Goal: Information Seeking & Learning: Learn about a topic

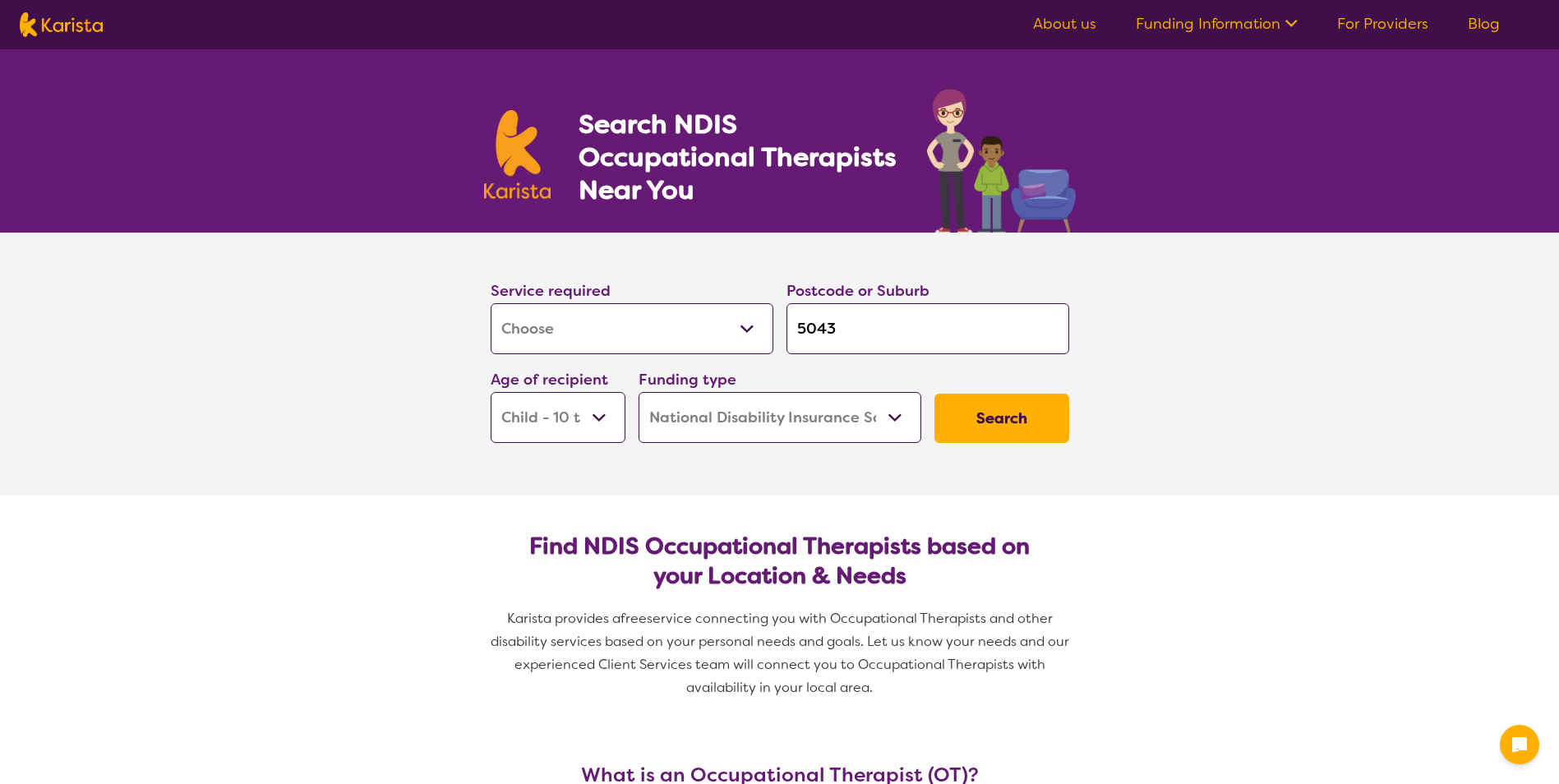
select select "[MEDICAL_DATA]"
select select "CH"
select select "NDIS"
select select "[MEDICAL_DATA]"
select select "CH"
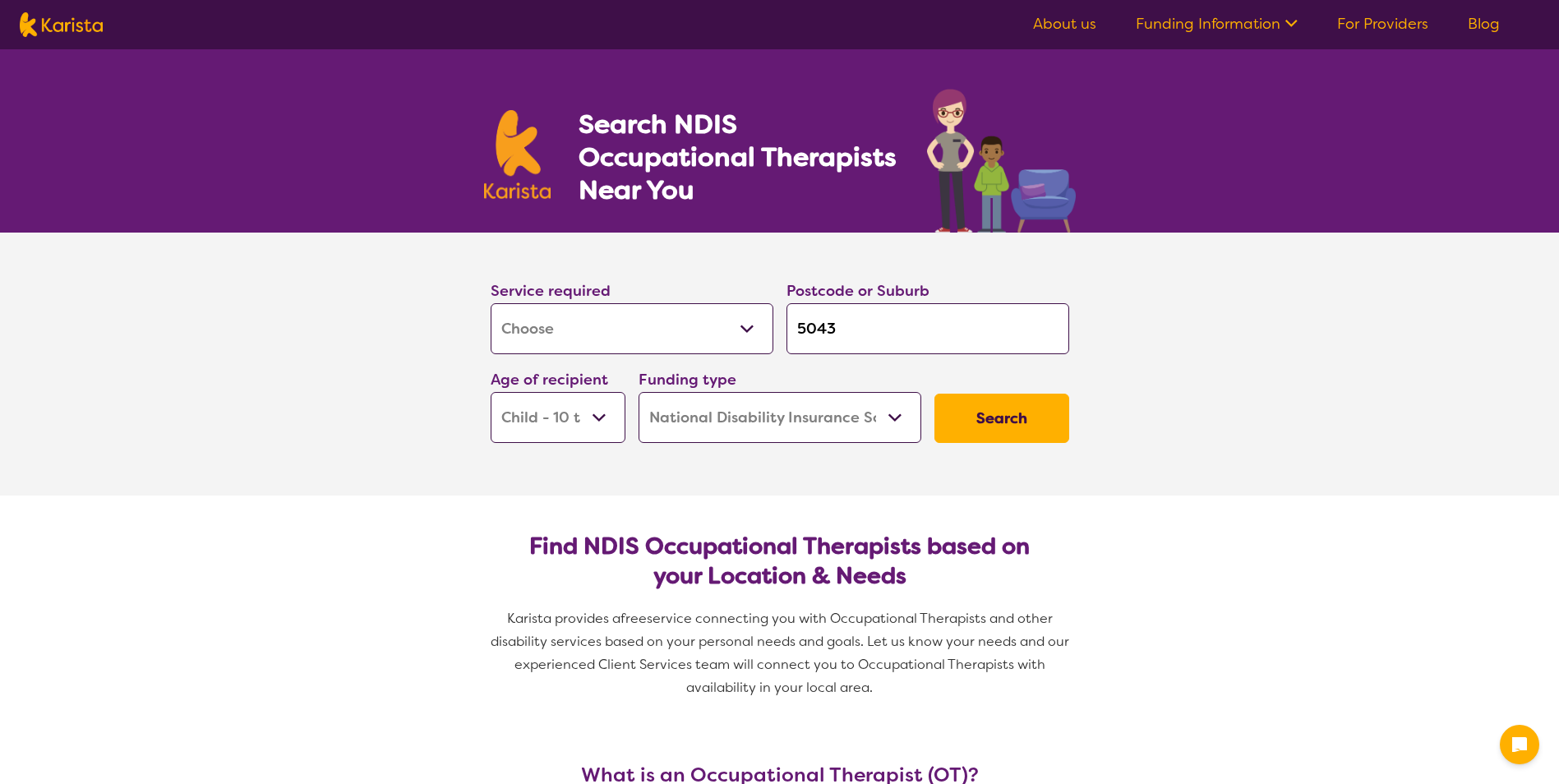
select select "NDIS"
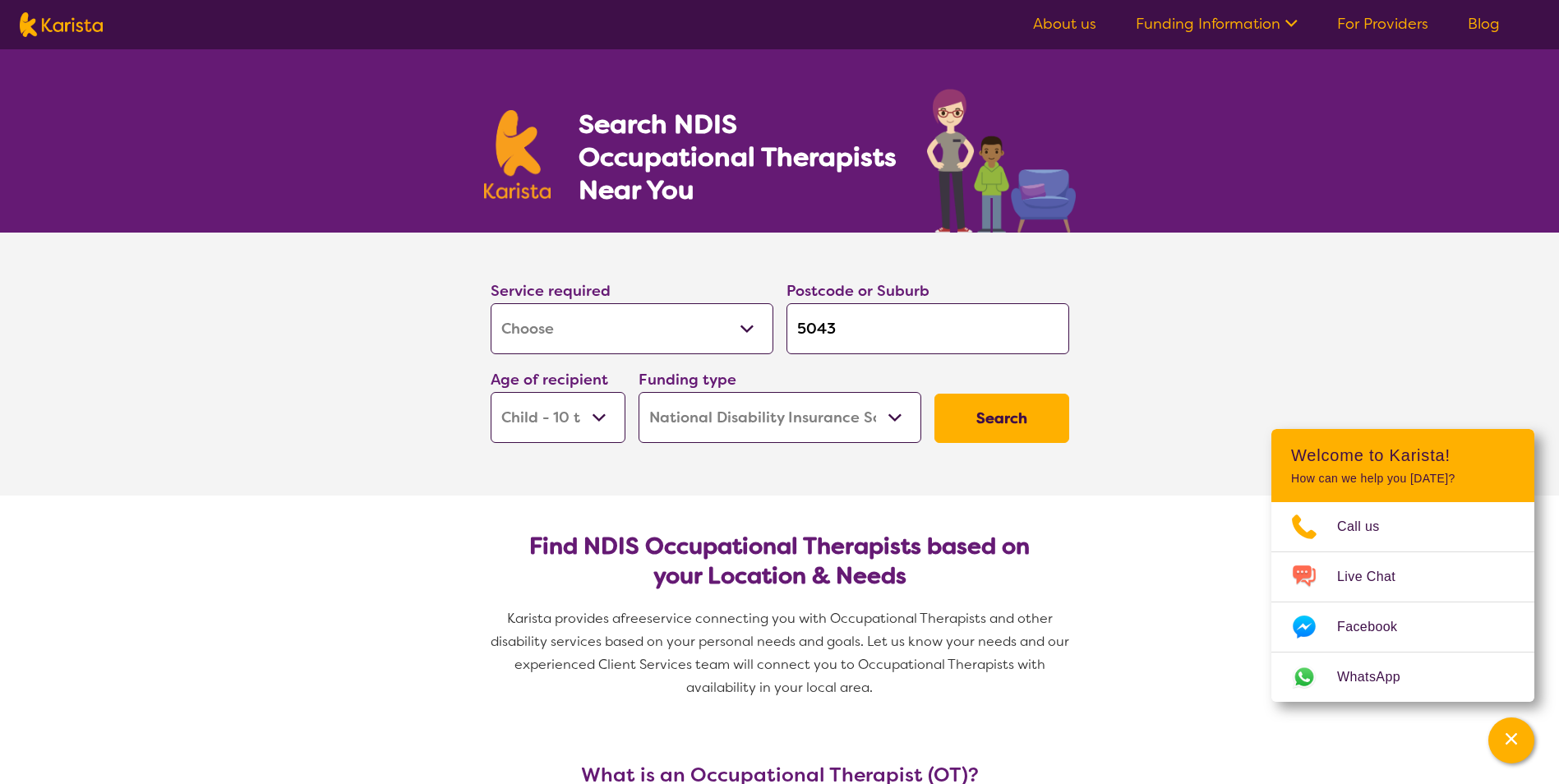
click at [587, 326] on select "Allied Health Assistant Assessment (ADHD or Autism) Behaviour support Counselli…" at bounding box center [631, 329] width 283 height 51
click at [934, 331] on input "5043" at bounding box center [928, 329] width 283 height 51
drag, startPoint x: 856, startPoint y: 322, endPoint x: 647, endPoint y: 318, distance: 209.0
click at [647, 318] on div "Service required Allied Health Assistant Assessment (ADHD or Autism) Behaviour …" at bounding box center [780, 361] width 592 height 178
drag, startPoint x: 602, startPoint y: 423, endPoint x: 608, endPoint y: 417, distance: 8.5
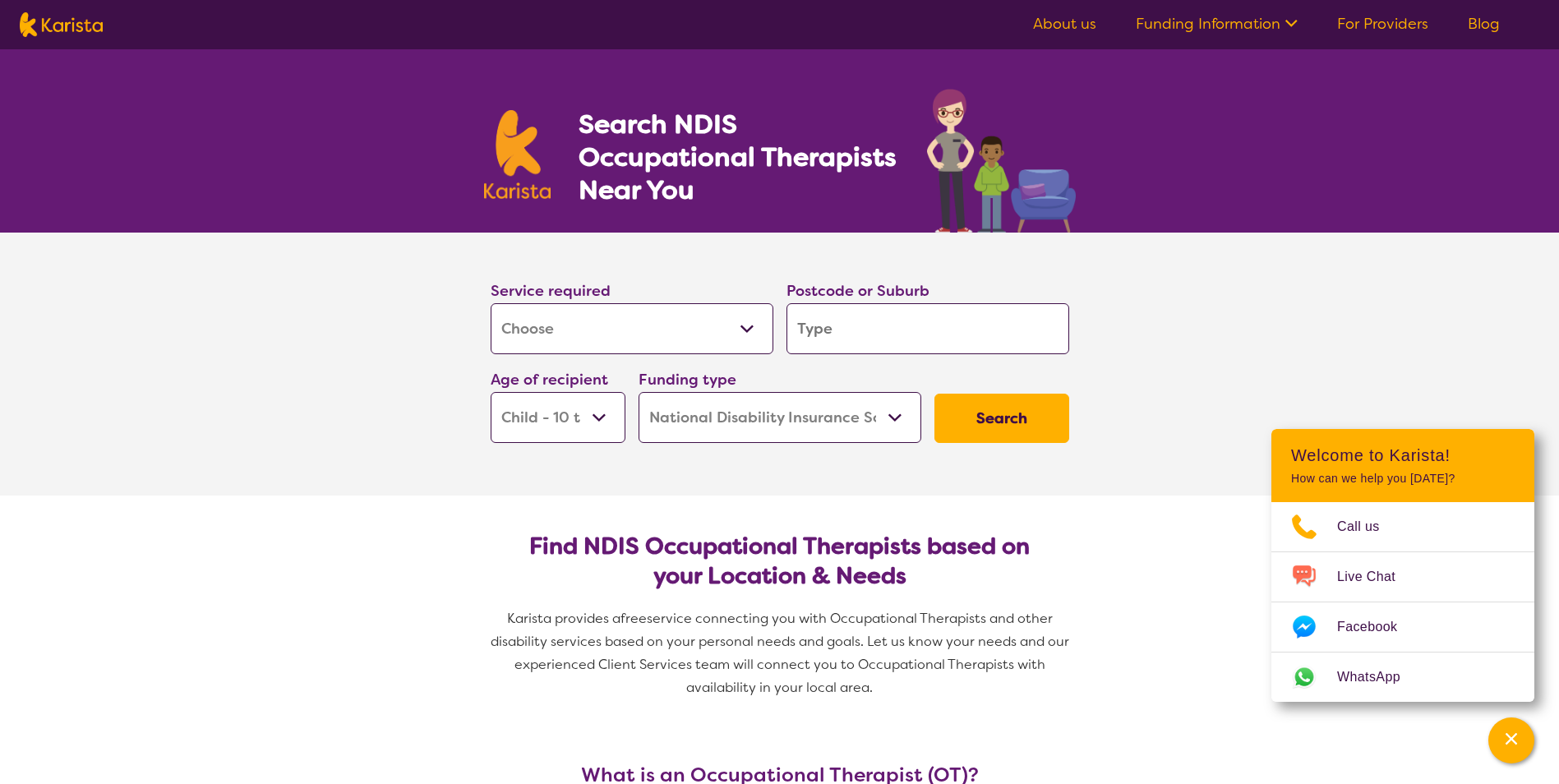
click at [602, 424] on select "Early Childhood - 0 to 9 Child - 10 to 11 Adolescent - 12 to 17 Adult - 18 to 6…" at bounding box center [557, 417] width 135 height 51
click at [490, 392] on select "Early Childhood - 0 to 9 Child - 10 to 11 Adolescent - 12 to 17 Adult - 18 to 6…" at bounding box center [557, 417] width 135 height 51
click at [857, 328] on input "search" at bounding box center [928, 329] width 283 height 51
type input "5"
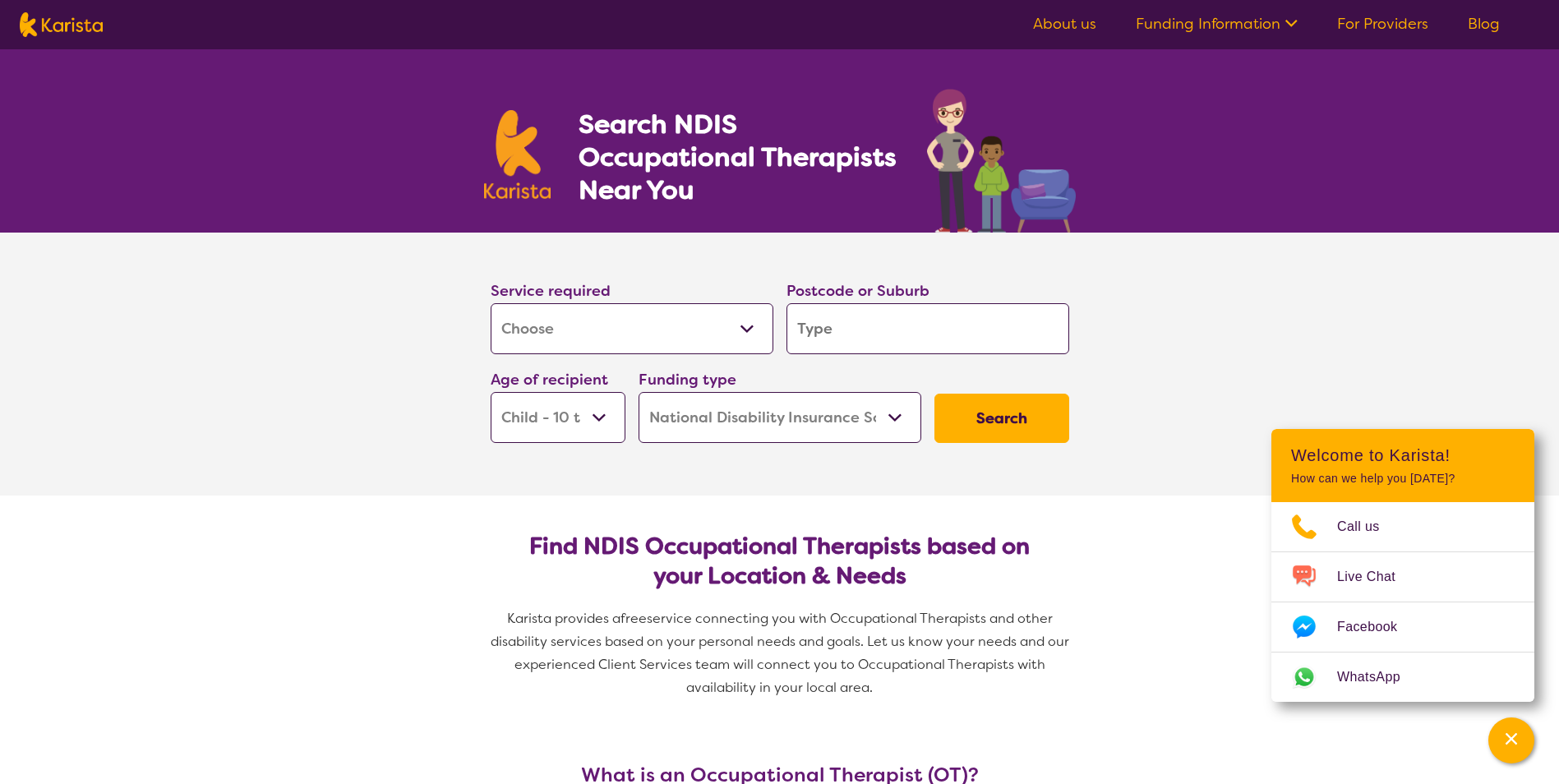
type input "5"
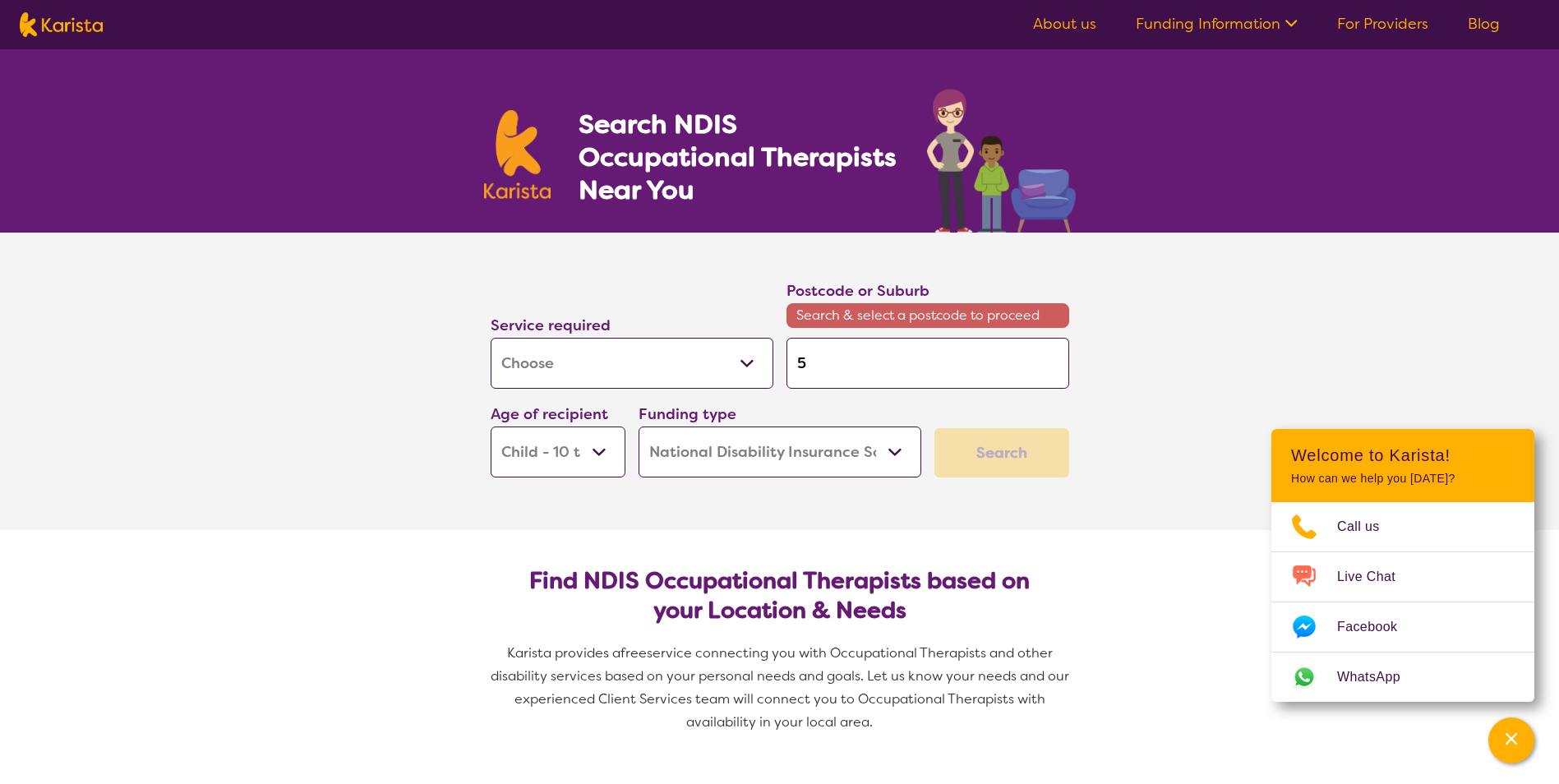
type input "51"
type input "517"
type input "5173"
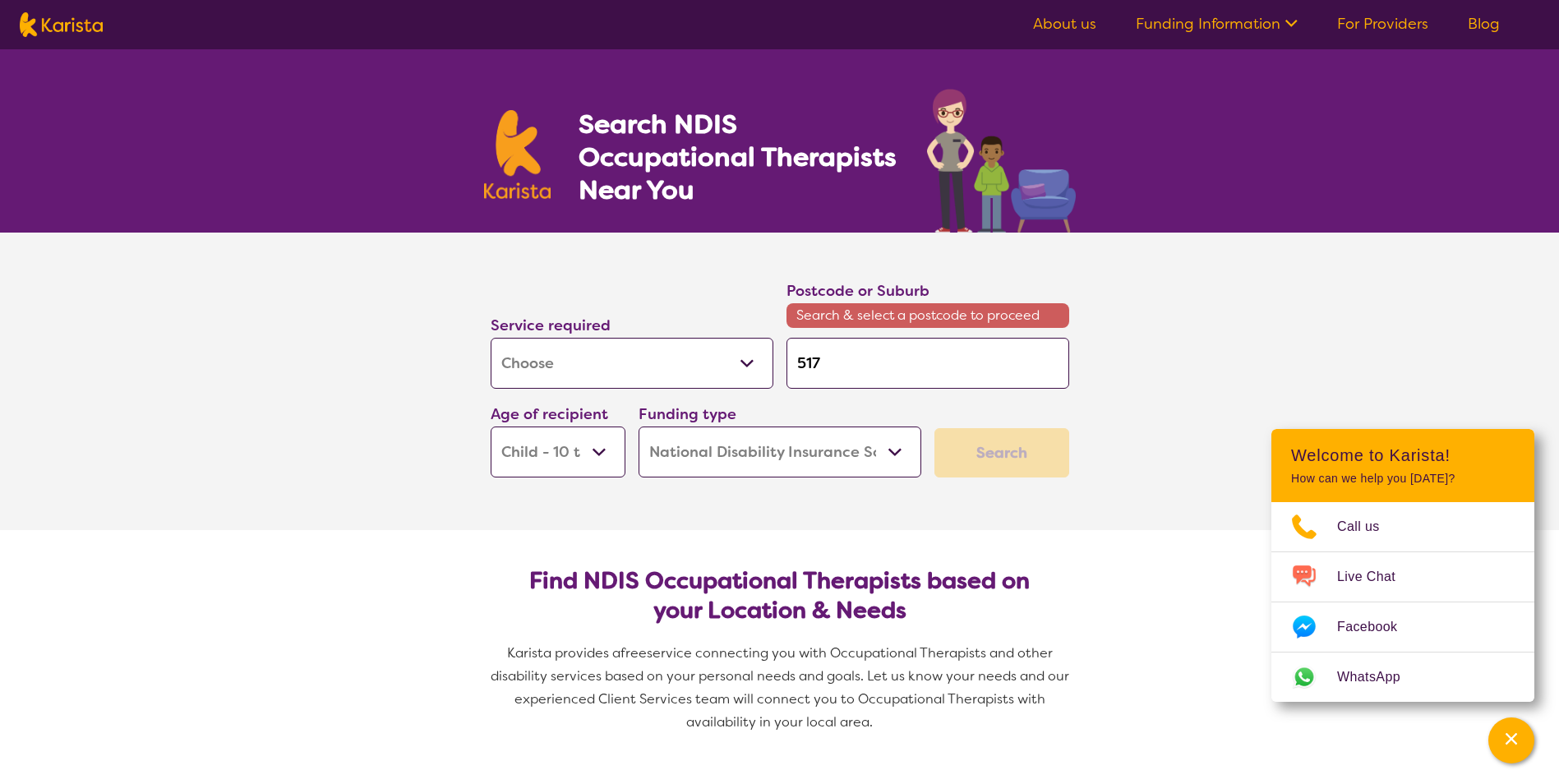
type input "5173"
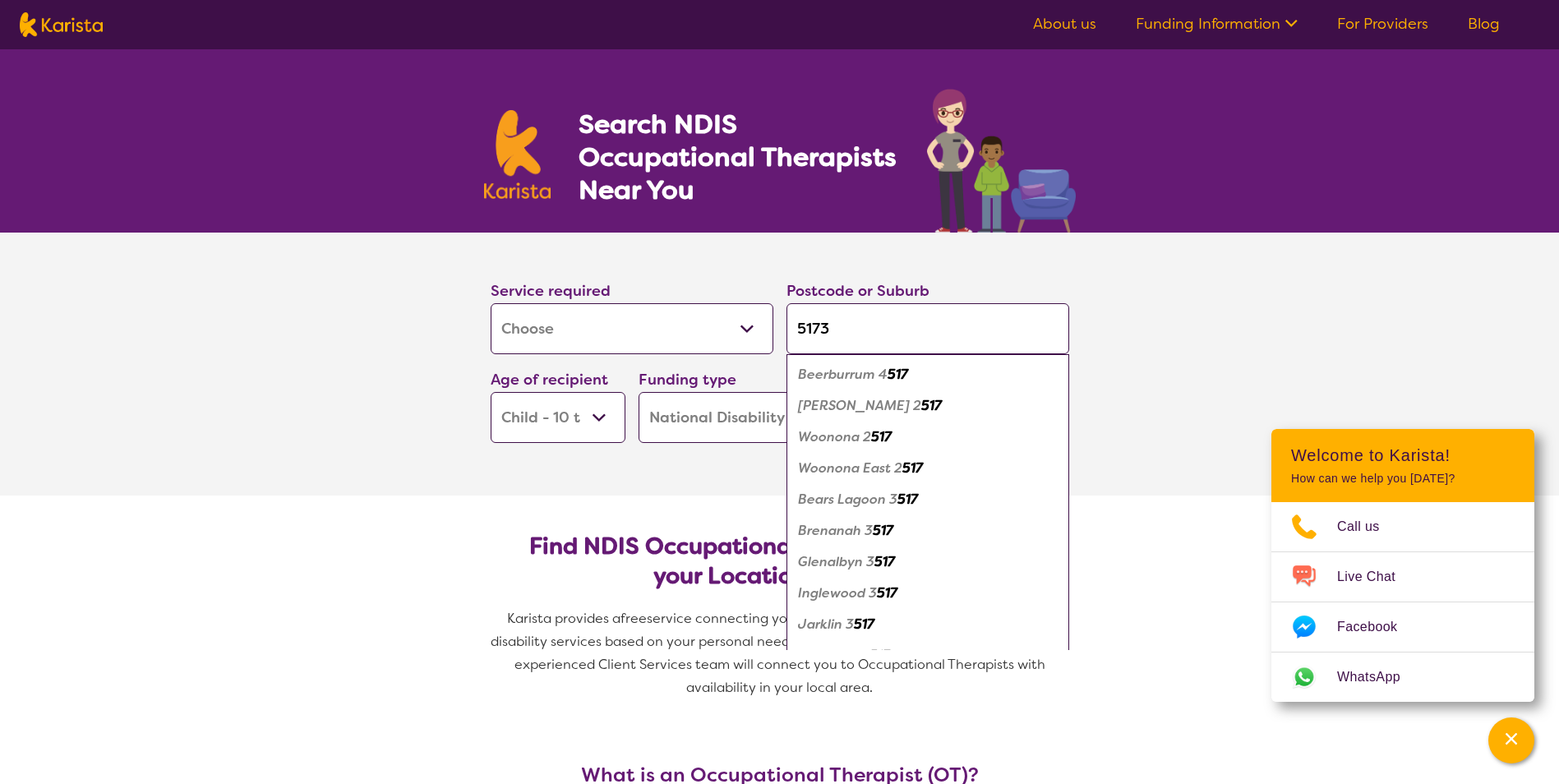
click button "Search" at bounding box center [1002, 418] width 135 height 49
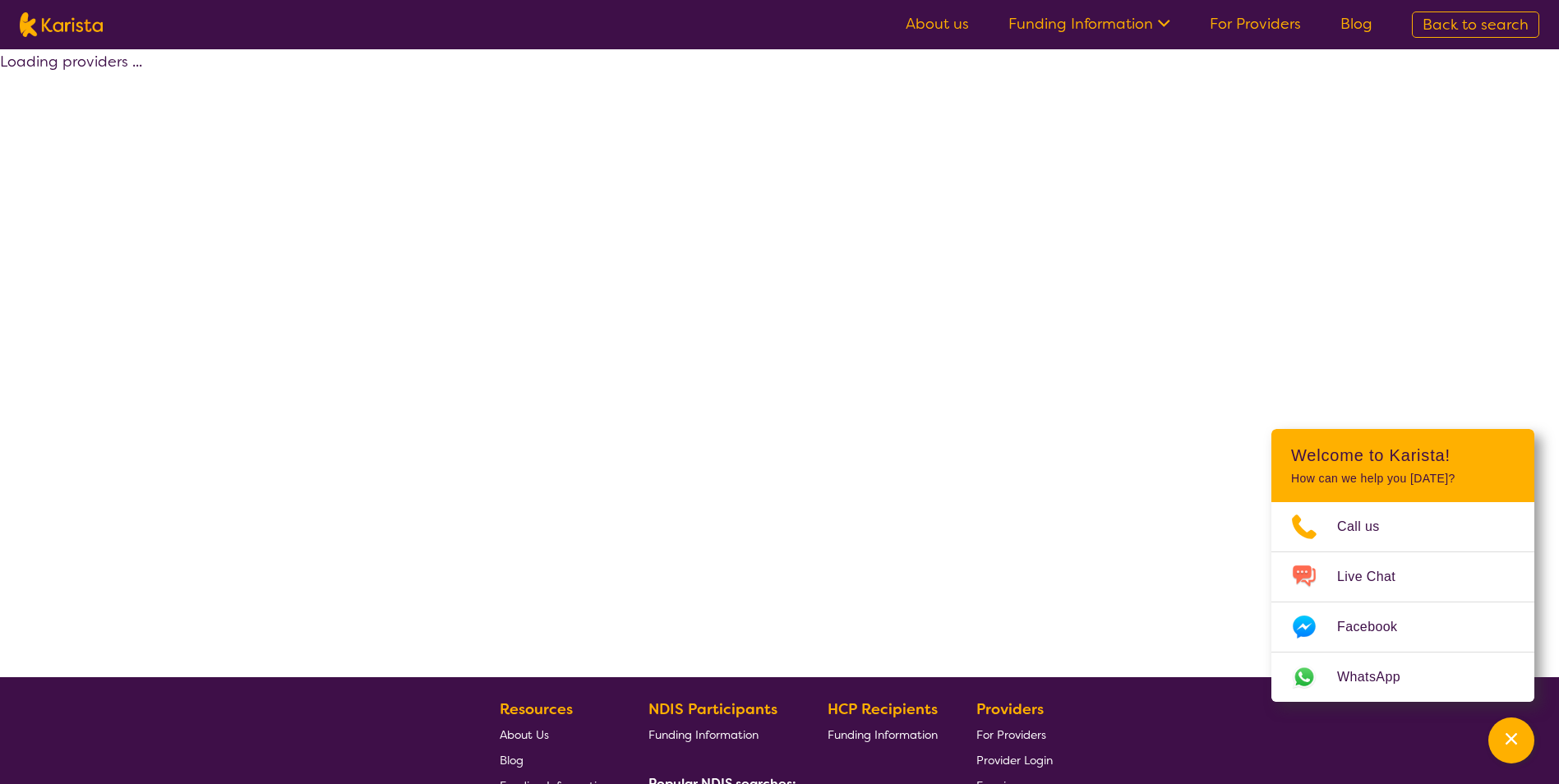
select select "by_score"
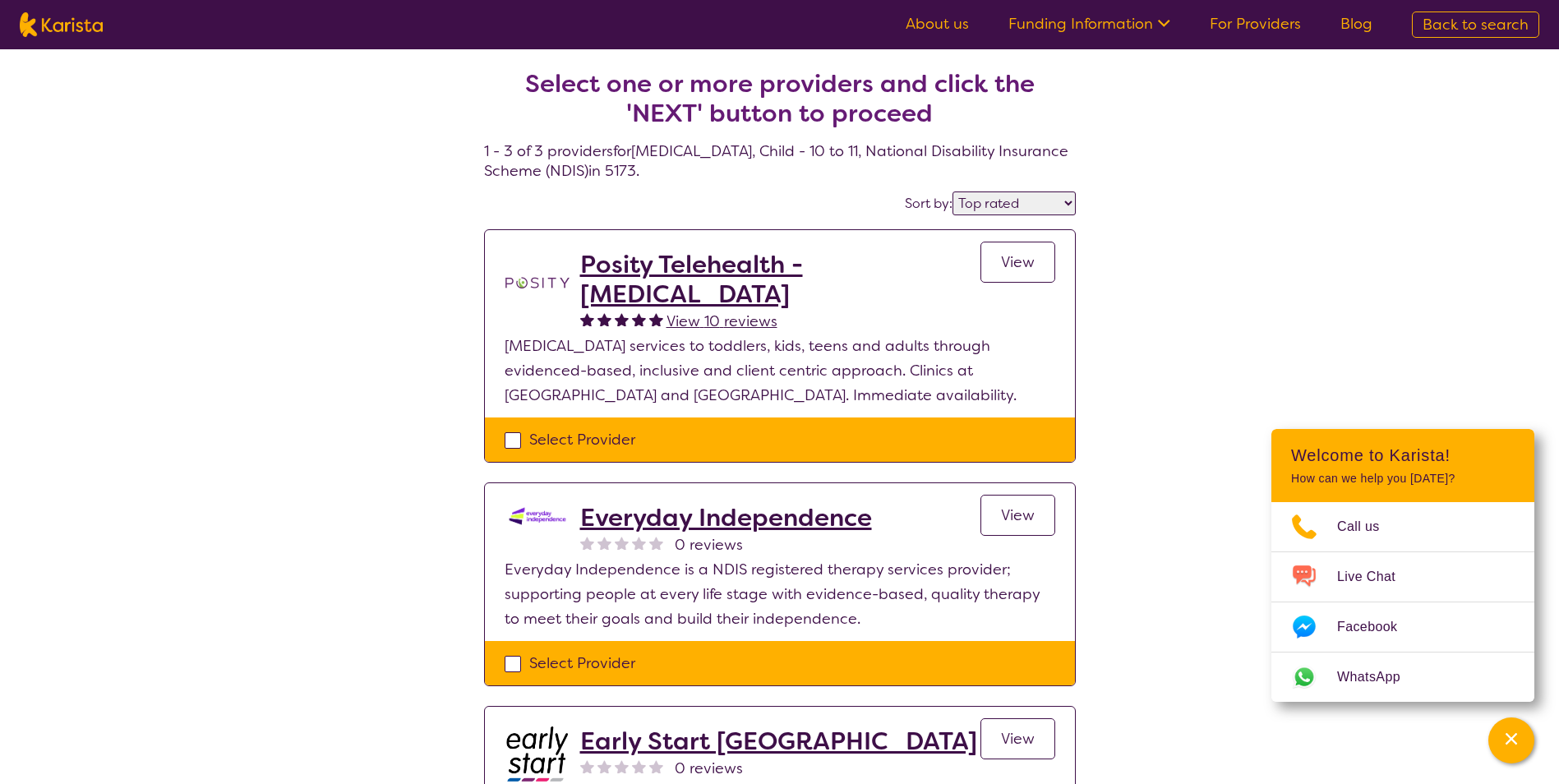
drag, startPoint x: 745, startPoint y: 267, endPoint x: 335, endPoint y: 297, distance: 411.1
click at [334, 297] on div "Select one or more providers and click the 'NEXT' button to proceed 1 - 3 of 3 …" at bounding box center [779, 515] width 1559 height 931
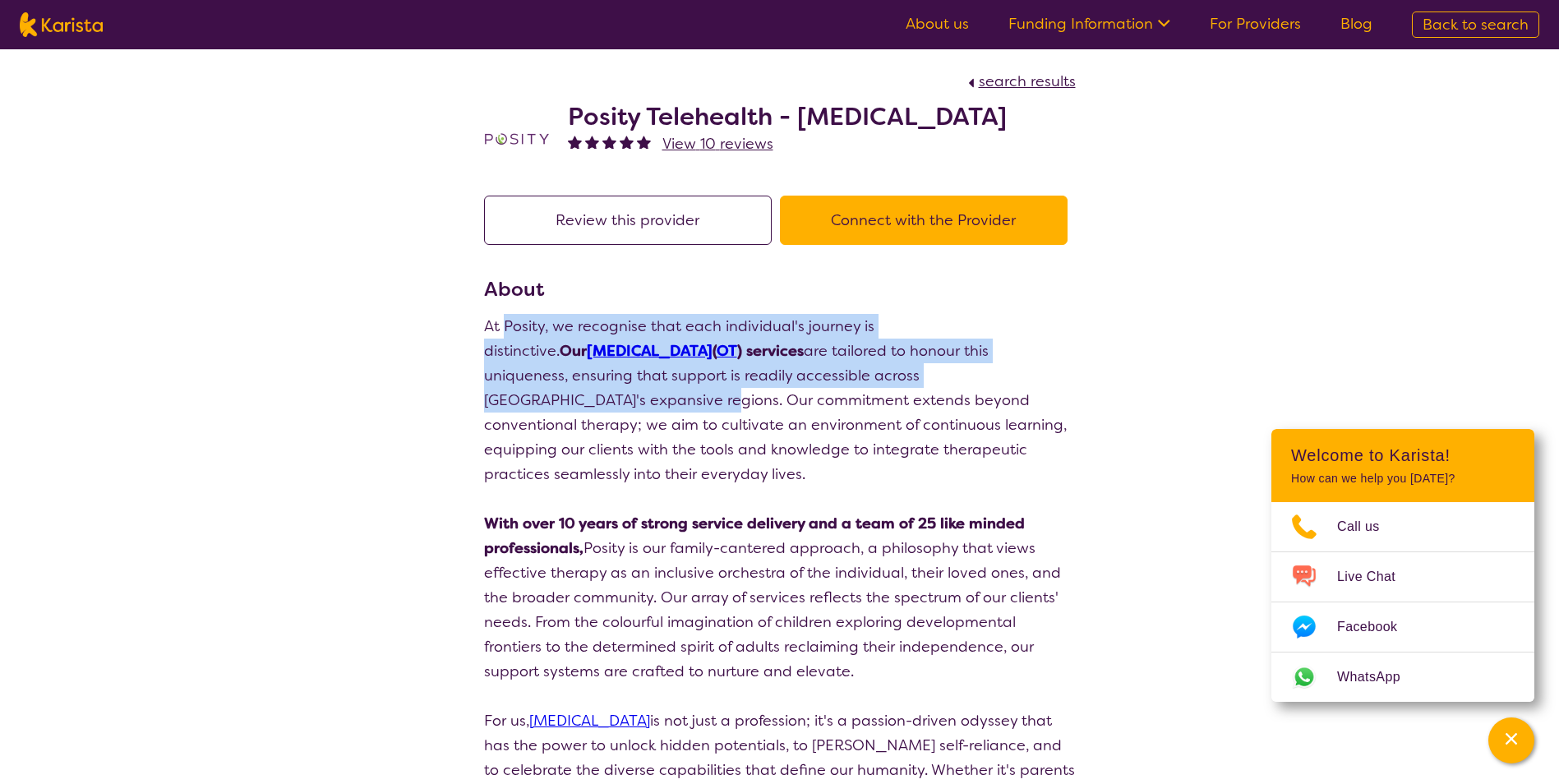
drag, startPoint x: 502, startPoint y: 331, endPoint x: 1045, endPoint y: 378, distance: 545.0
click at [1045, 378] on p "At Posity, we recognise that each individual's journey is distinctive. Our [MED…" at bounding box center [780, 400] width 592 height 172
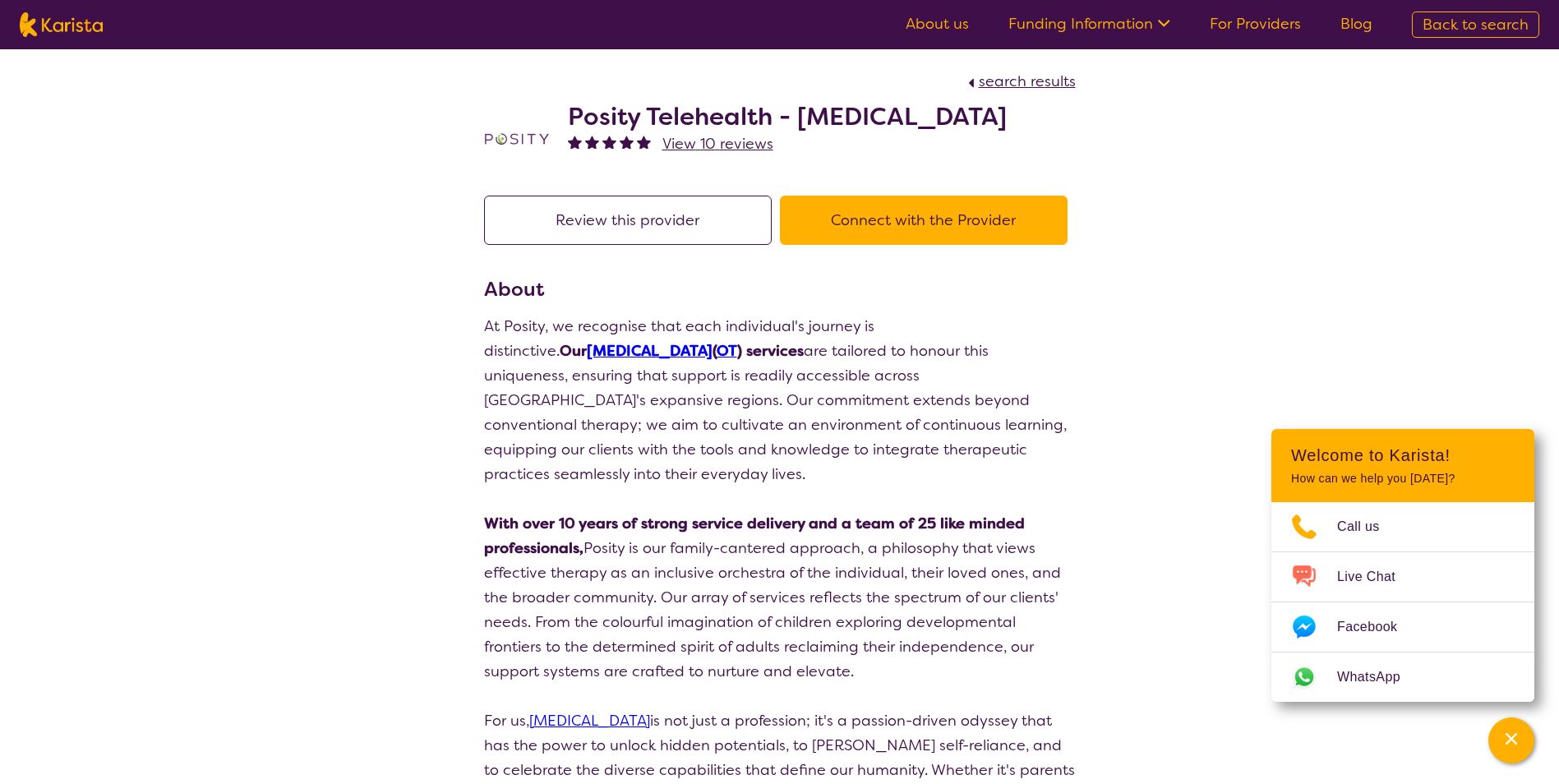
drag, startPoint x: 1045, startPoint y: 378, endPoint x: 1007, endPoint y: 409, distance: 49.0
click at [1007, 409] on p "At Posity, we recognise that each individual's journey is distinctive. Our Occu…" at bounding box center [780, 400] width 592 height 172
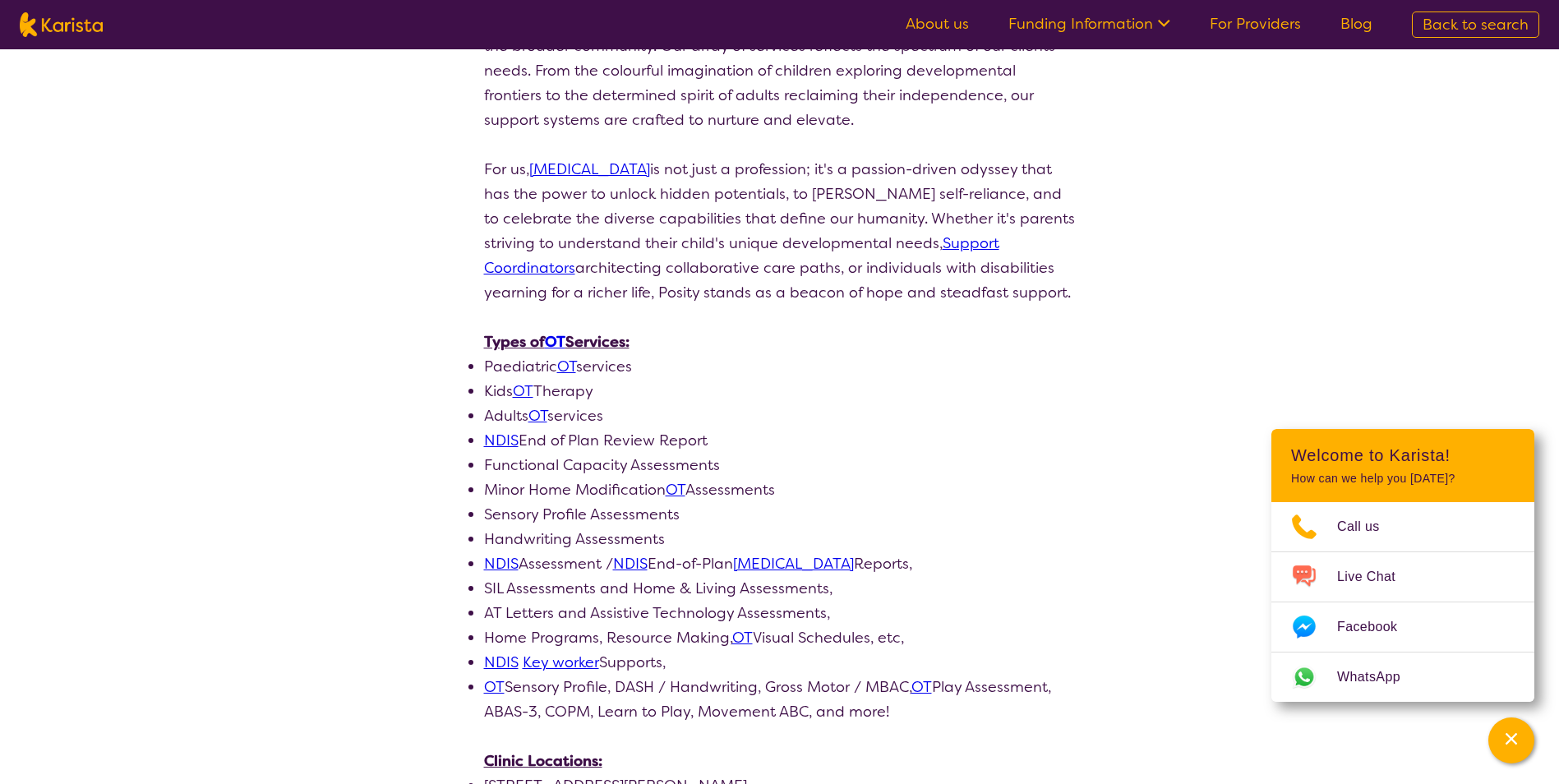
scroll to position [575, 0]
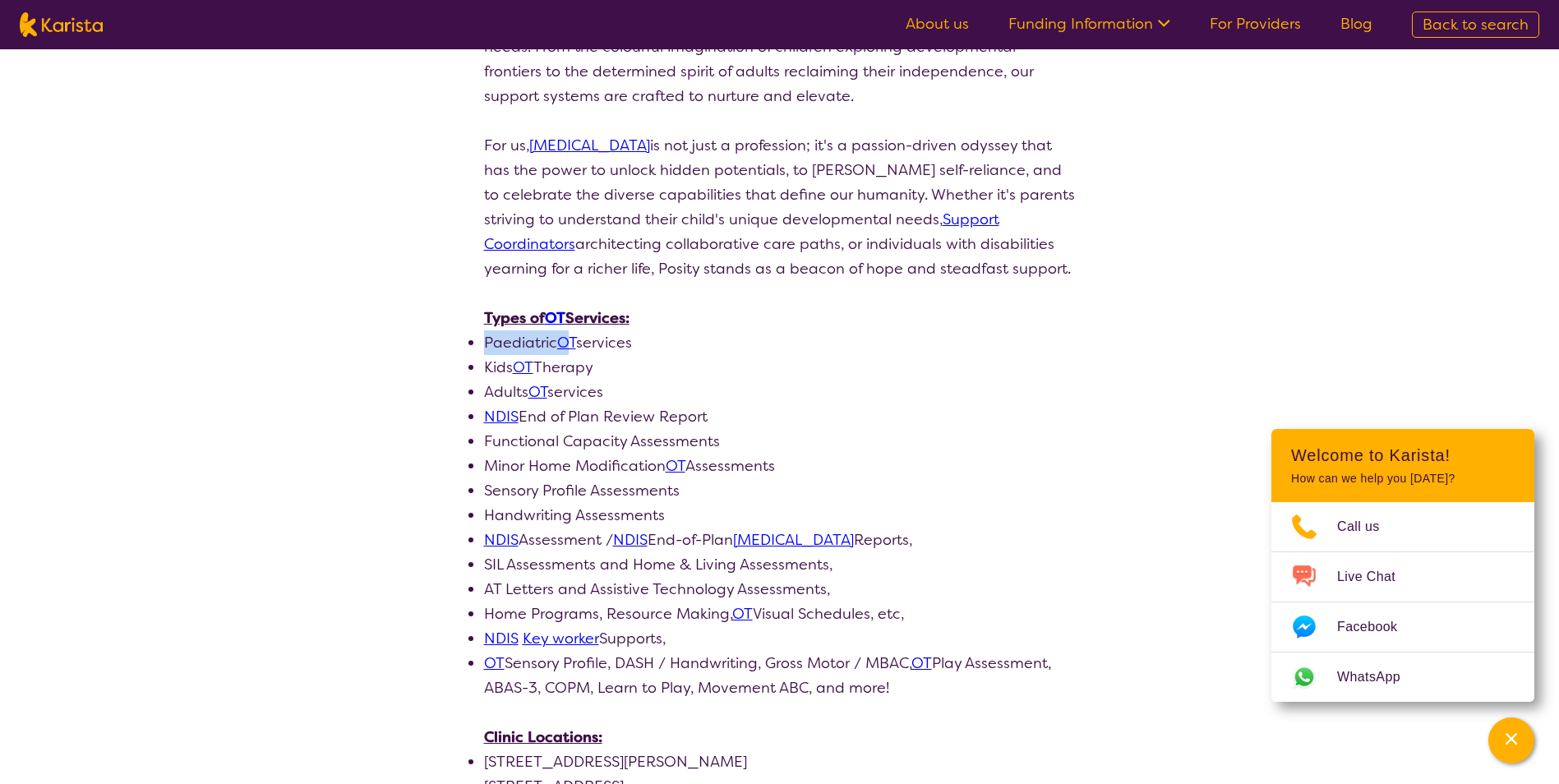
drag, startPoint x: 485, startPoint y: 313, endPoint x: 566, endPoint y: 313, distance: 81.0
click at [566, 330] on li "Paediatric OT services" at bounding box center [780, 342] width 592 height 25
drag, startPoint x: 566, startPoint y: 313, endPoint x: 758, endPoint y: 361, distance: 197.9
click at [758, 379] on li "Adults OT services" at bounding box center [780, 392] width 592 height 25
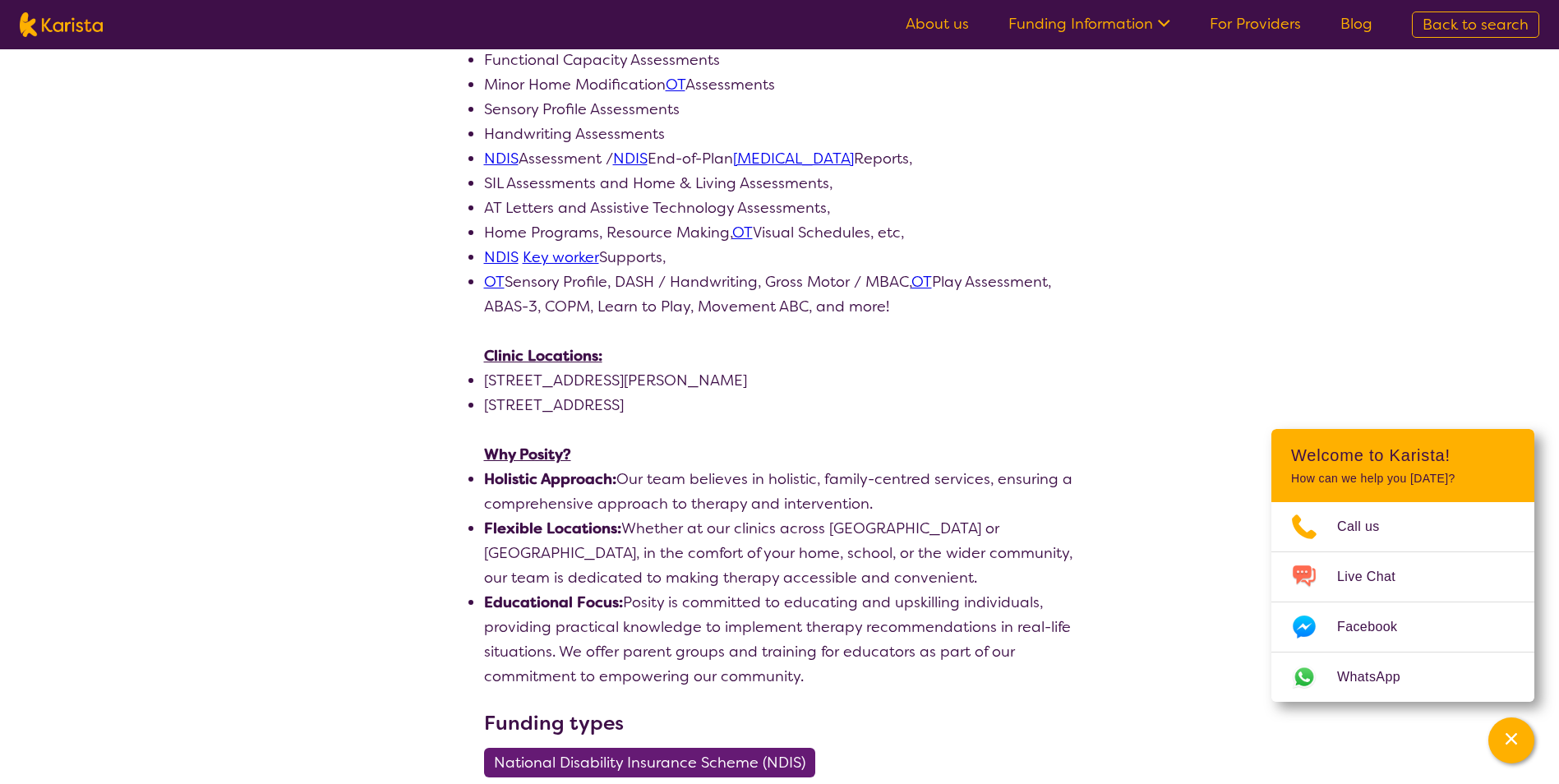
scroll to position [904, 0]
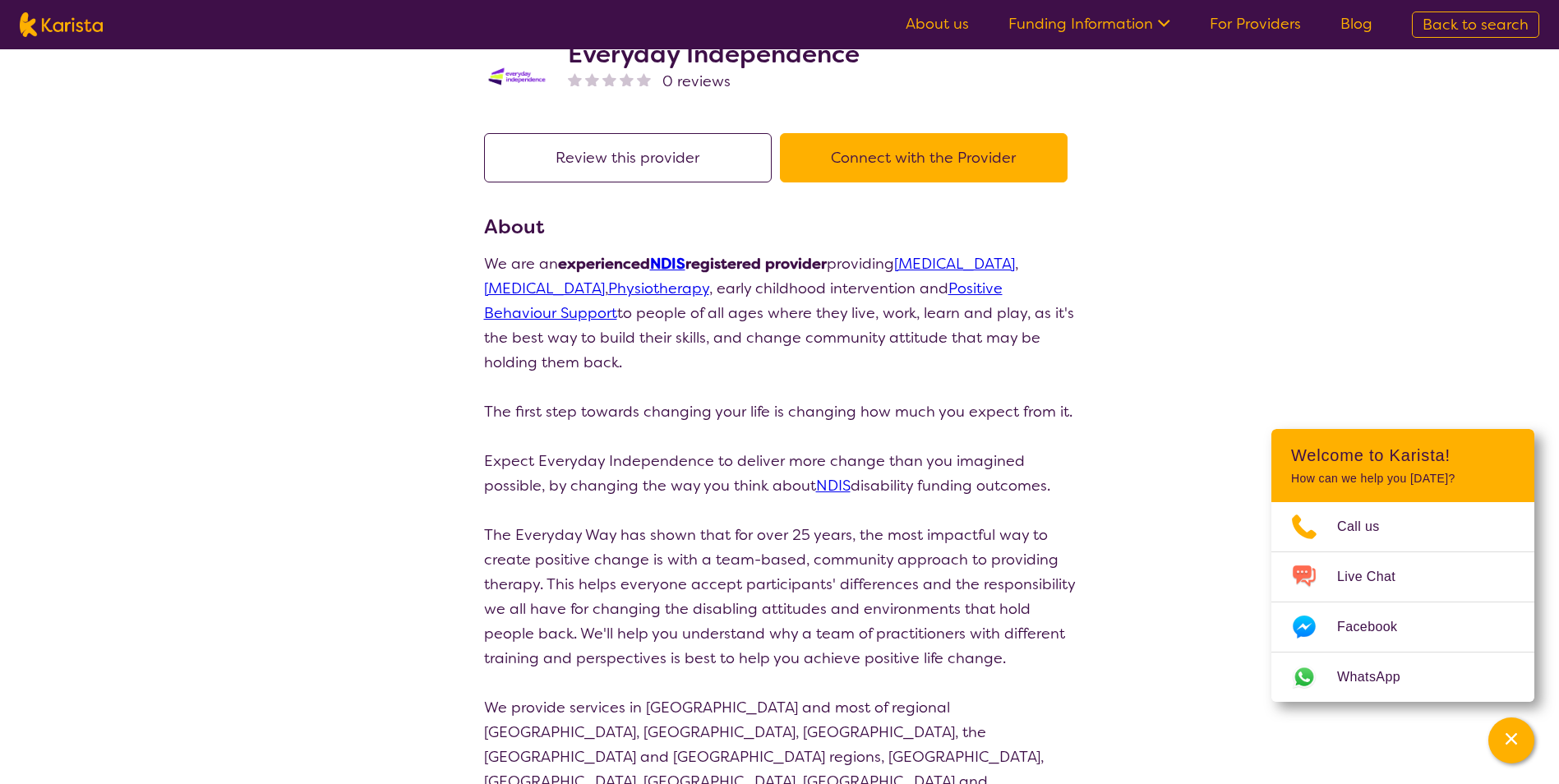
scroll to position [165, 0]
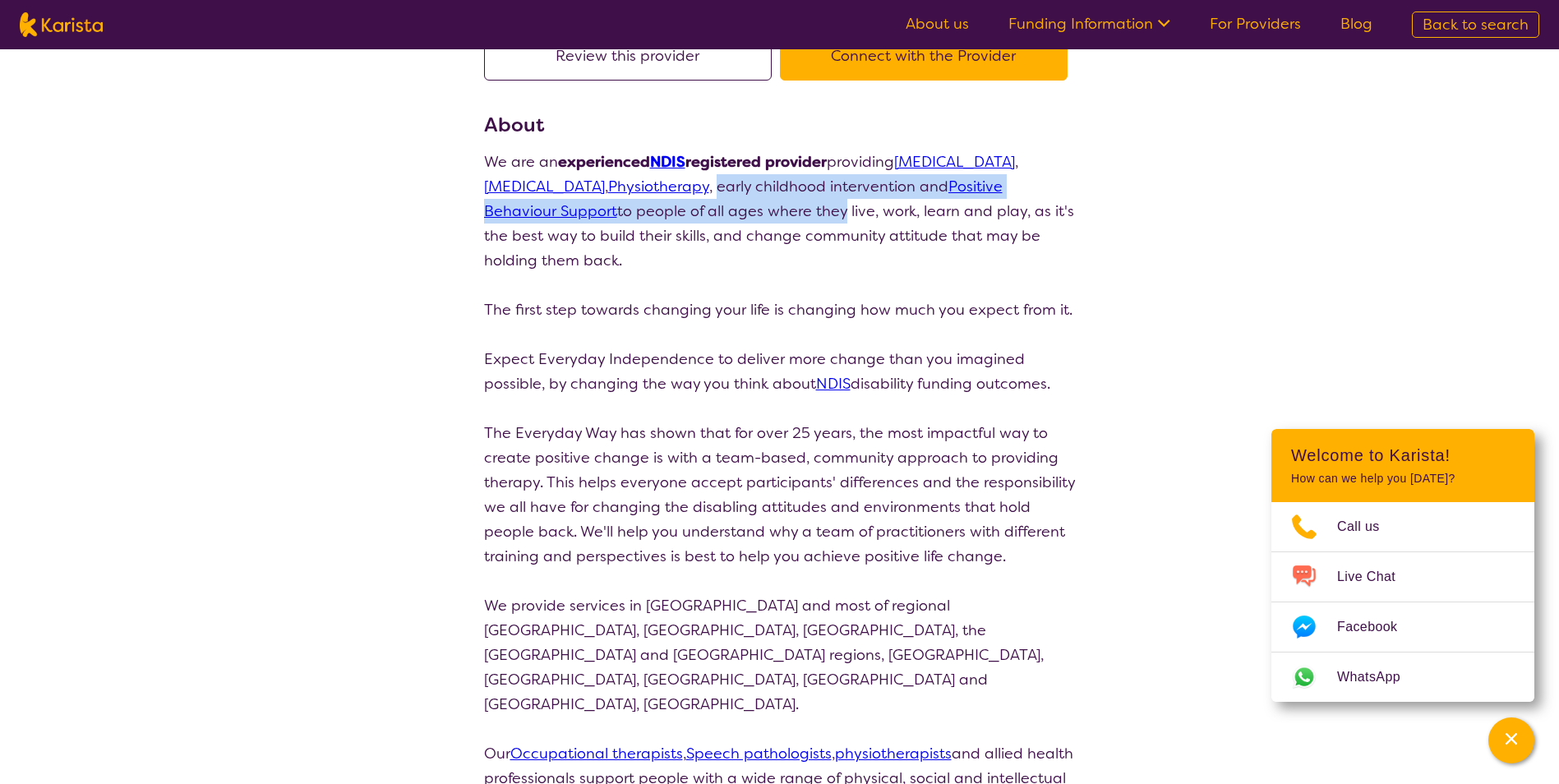
drag, startPoint x: 730, startPoint y: 183, endPoint x: 842, endPoint y: 200, distance: 113.3
click at [842, 200] on p "We are an experienced NDIS registered provider providing [MEDICAL_DATA] , [MEDI…" at bounding box center [780, 211] width 592 height 123
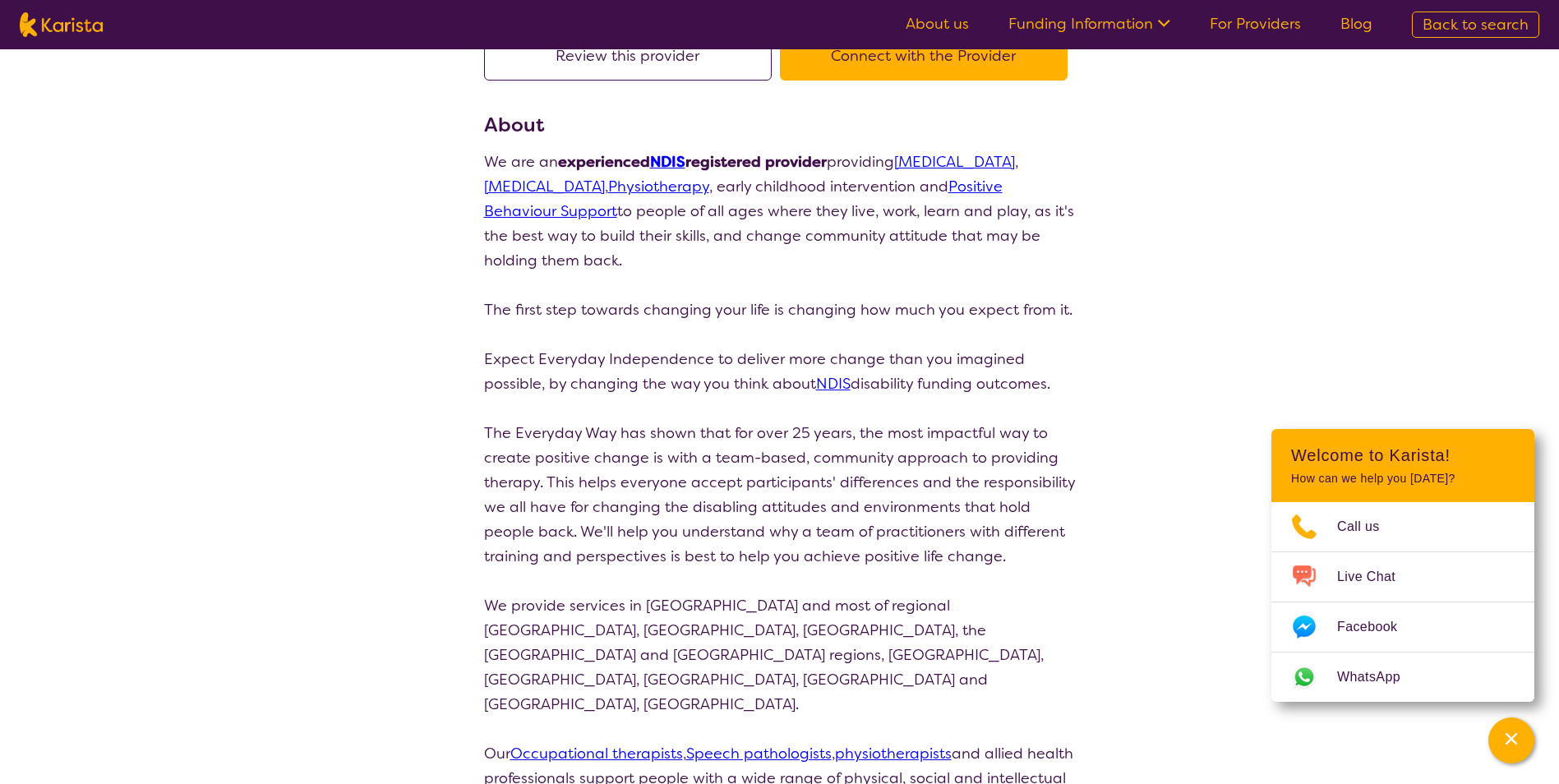
click at [669, 235] on p "We are an experienced NDIS registered provider providing [MEDICAL_DATA] , [MEDI…" at bounding box center [780, 211] width 592 height 123
drag, startPoint x: 540, startPoint y: 238, endPoint x: 912, endPoint y: 253, distance: 372.3
click at [912, 253] on p "We are an experienced NDIS registered provider providing [MEDICAL_DATA] , [MEDI…" at bounding box center [780, 211] width 592 height 123
drag, startPoint x: 912, startPoint y: 253, endPoint x: 625, endPoint y: 303, distance: 291.3
click at [627, 303] on p "The first step towards changing your life is changing how much you expect from …" at bounding box center [780, 310] width 592 height 25
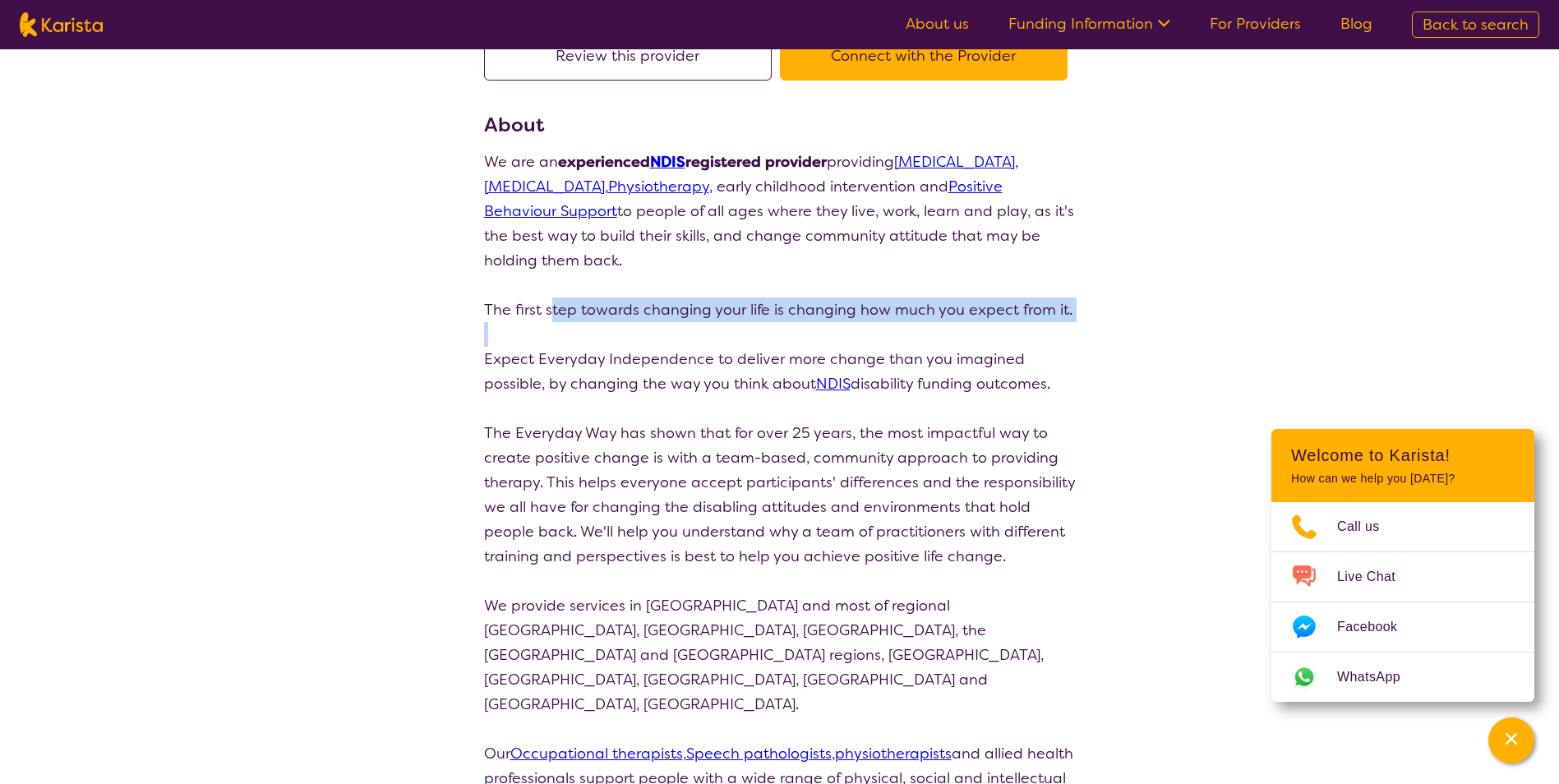
drag, startPoint x: 550, startPoint y: 304, endPoint x: 1030, endPoint y: 333, distance: 480.9
click at [1030, 333] on div "We are an experienced NDIS registered provider providing [MEDICAL_DATA] , [MEDI…" at bounding box center [780, 556] width 592 height 813
drag, startPoint x: 1030, startPoint y: 333, endPoint x: 1022, endPoint y: 370, distance: 37.9
click at [1025, 372] on p "Expect Everyday Independence to deliver more change than you imagined possible,…" at bounding box center [780, 371] width 592 height 49
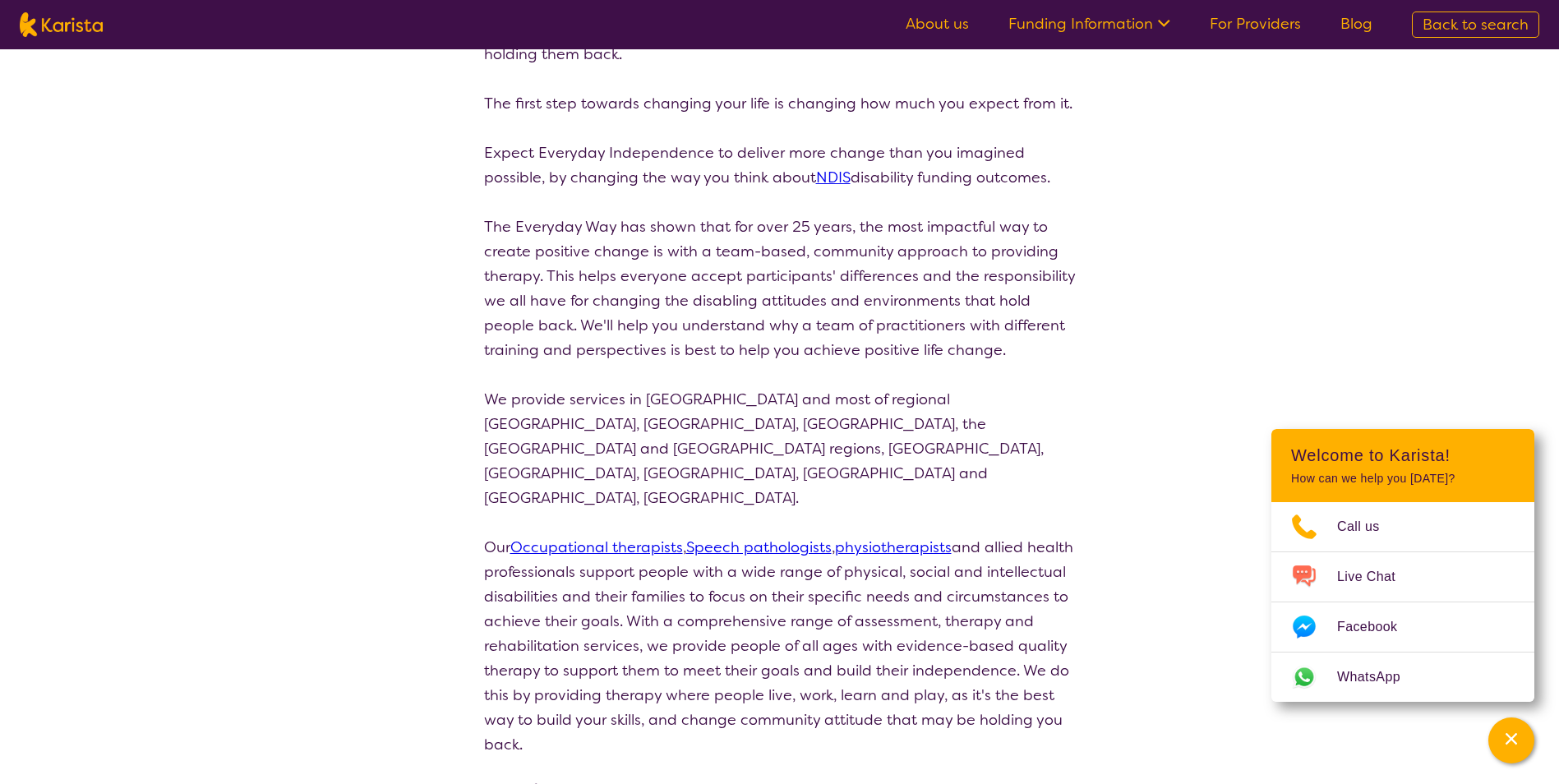
scroll to position [411, 0]
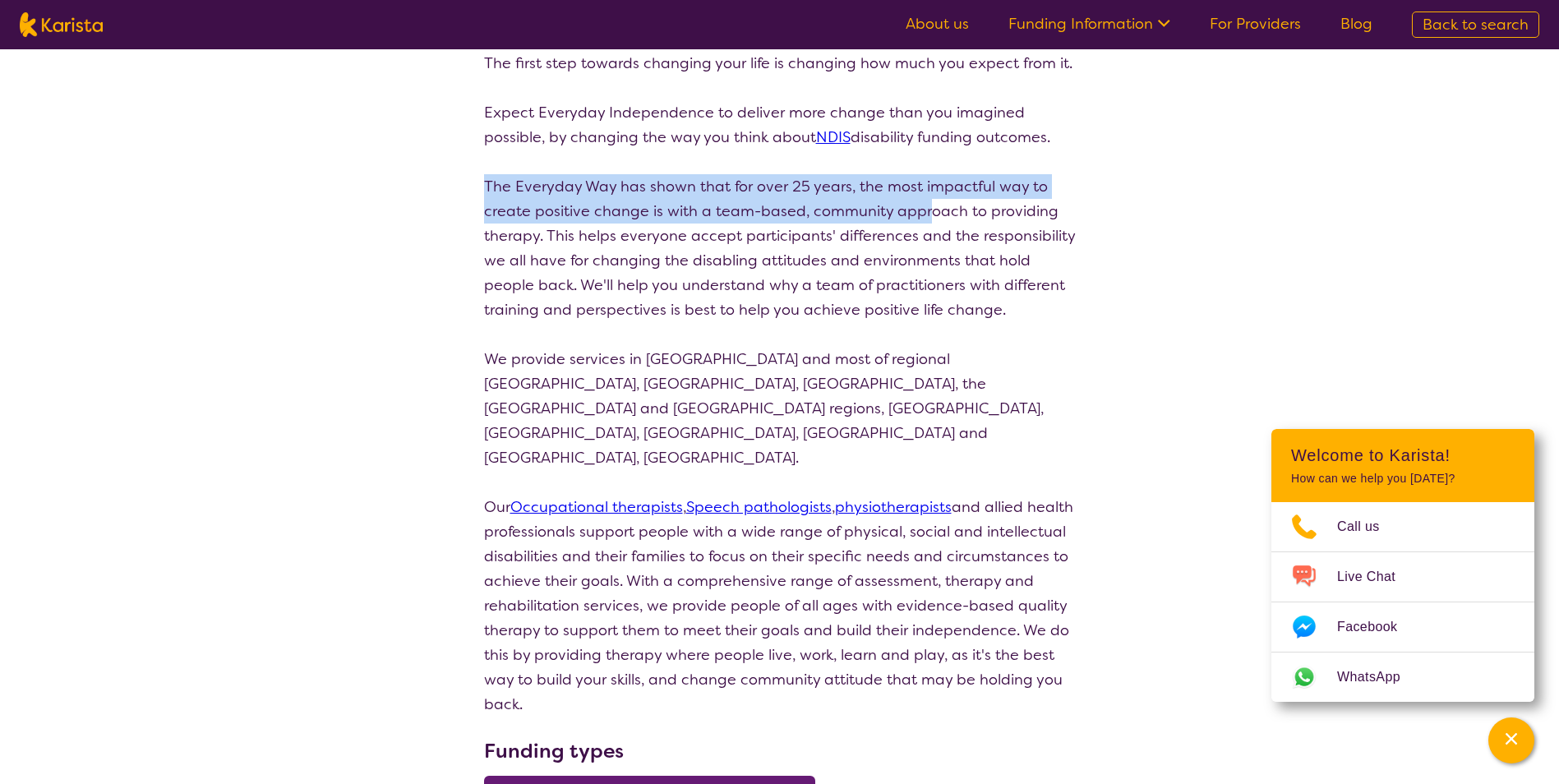
drag, startPoint x: 478, startPoint y: 187, endPoint x: 922, endPoint y: 222, distance: 445.4
click at [922, 222] on section "Review this provider Connect with the Provider About We are an experienced NDIS…" at bounding box center [780, 414] width 631 height 1300
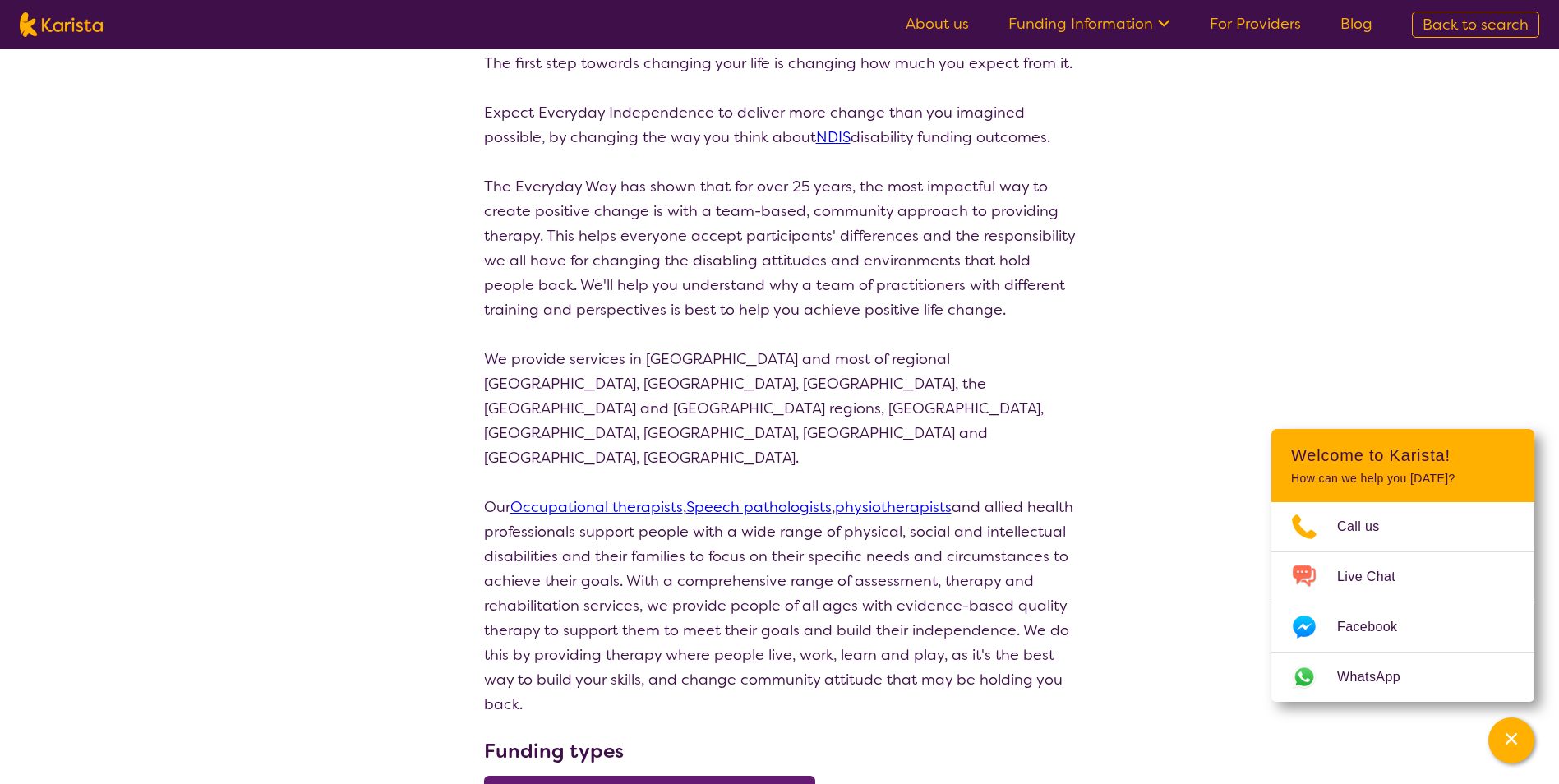
drag, startPoint x: 922, startPoint y: 222, endPoint x: 923, endPoint y: 291, distance: 69.0
click at [917, 292] on p "The Everyday Way has shown that for over 25 years, the most impactful way to cr…" at bounding box center [780, 248] width 592 height 148
drag, startPoint x: 1008, startPoint y: 310, endPoint x: 1068, endPoint y: 271, distance: 71.6
click at [1068, 271] on p "The Everyday Way has shown that for over 25 years, the most impactful way to cr…" at bounding box center [780, 248] width 592 height 148
drag, startPoint x: 1068, startPoint y: 271, endPoint x: 1040, endPoint y: 317, distance: 53.9
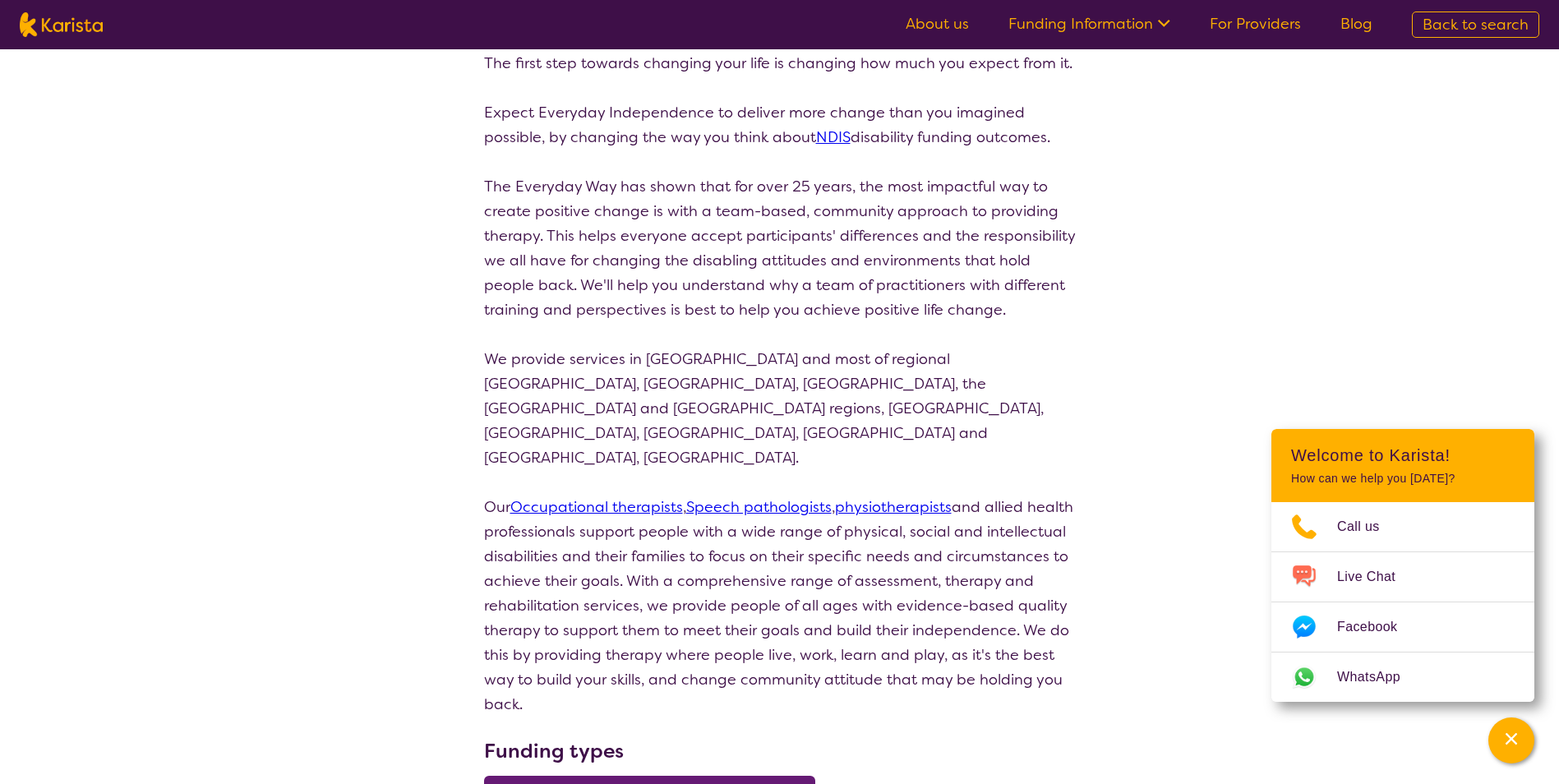
click at [1040, 317] on p "The Everyday Way has shown that for over 25 years, the most impactful way to cr…" at bounding box center [780, 248] width 592 height 148
drag, startPoint x: 1017, startPoint y: 315, endPoint x: 970, endPoint y: 304, distance: 48.3
click at [970, 304] on p "The Everyday Way has shown that for over 25 years, the most impactful way to cr…" at bounding box center [780, 248] width 592 height 148
drag, startPoint x: 970, startPoint y: 304, endPoint x: 1064, endPoint y: 334, distance: 98.7
click at [1064, 334] on p at bounding box center [780, 334] width 592 height 25
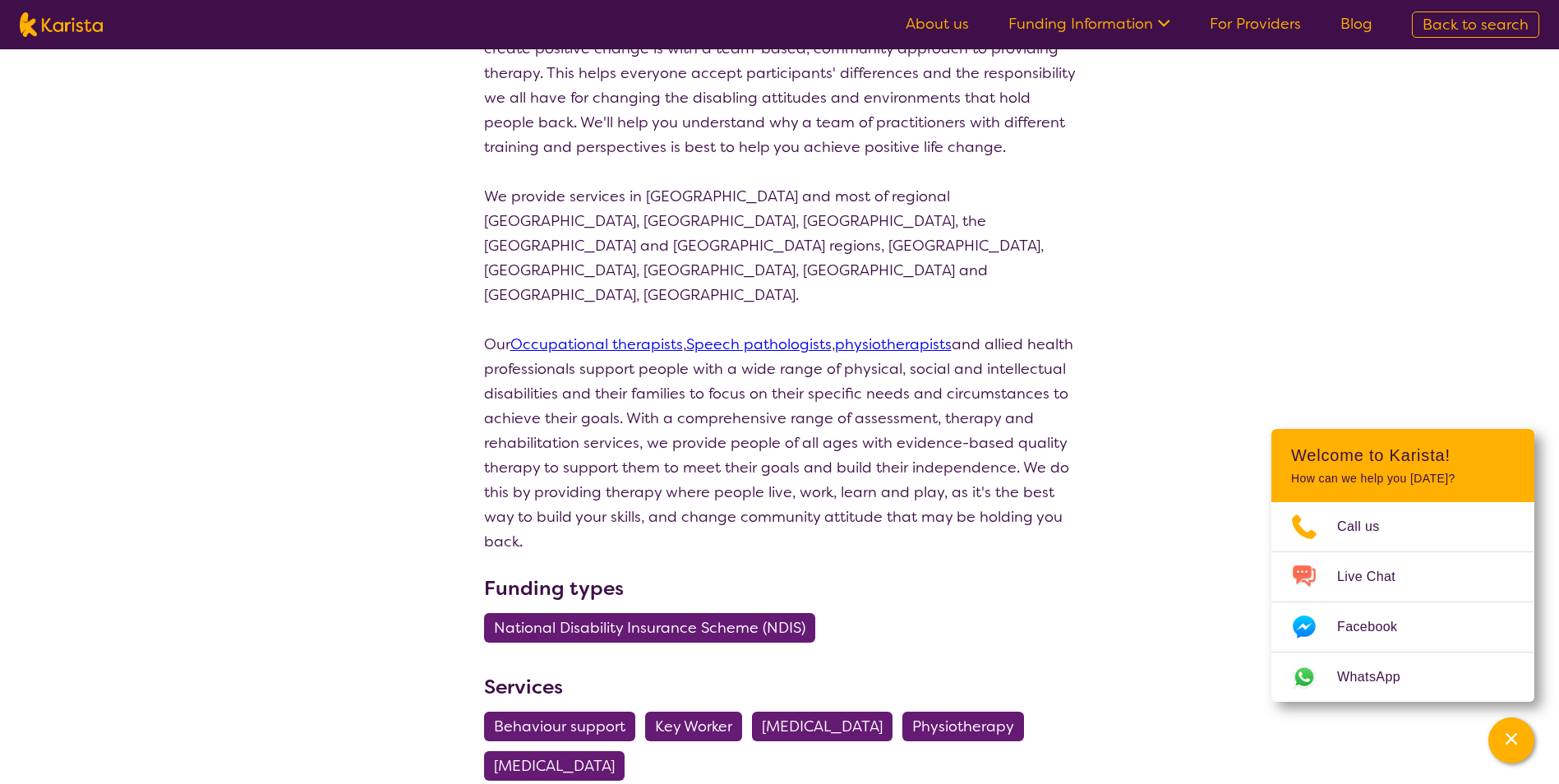
scroll to position [575, 0]
